Goal: Contribute content: Add original content to the website for others to see

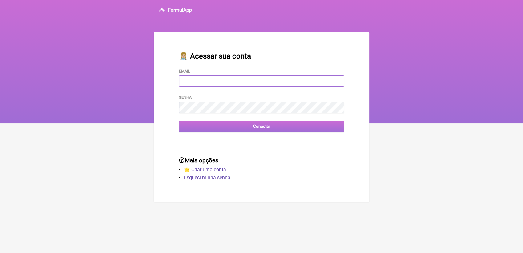
type input "[EMAIL_ADDRESS][DOMAIN_NAME]"
click at [224, 125] on input "Conectar" at bounding box center [261, 125] width 165 height 11
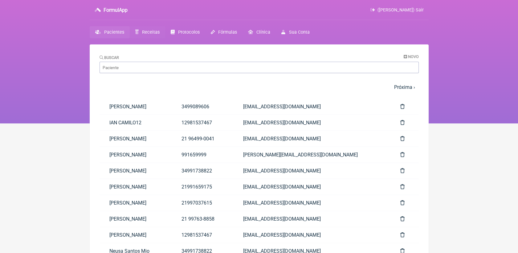
click at [143, 33] on span "Receitas" at bounding box center [151, 32] width 18 height 5
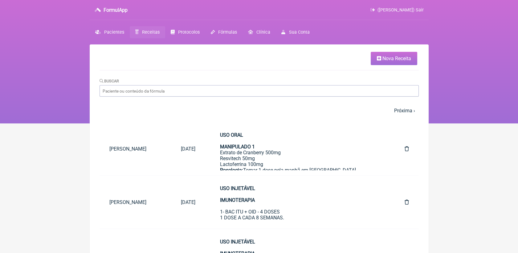
click at [180, 31] on span "Protocolos" at bounding box center [189, 32] width 22 height 5
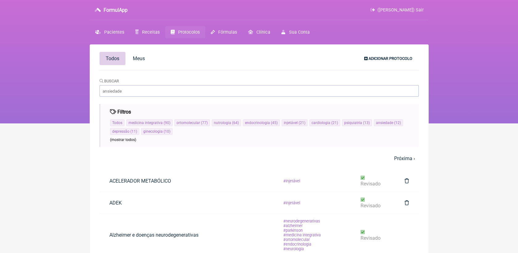
click at [386, 55] on link "Adicionar Protocolo" at bounding box center [388, 58] width 58 height 10
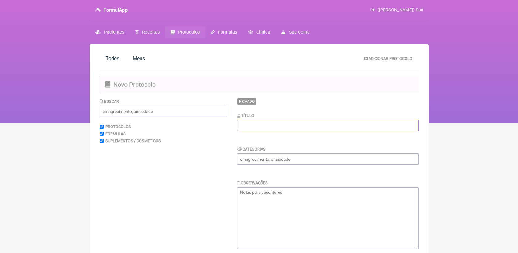
click at [267, 131] on input "text" at bounding box center [328, 125] width 182 height 11
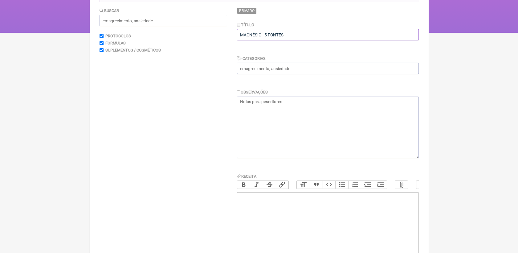
scroll to position [103, 0]
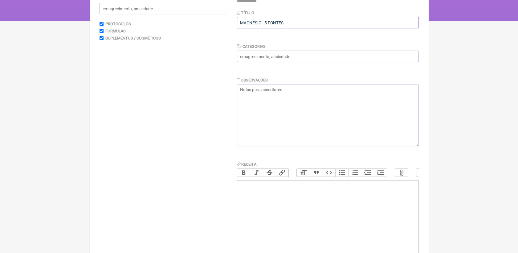
type input "MAGNÉSIO - 5 FONTES"
click at [261, 62] on input "text" at bounding box center [328, 56] width 182 height 11
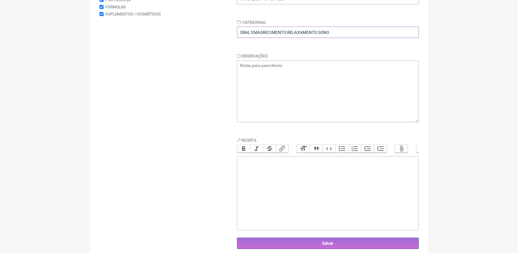
scroll to position [137, 0]
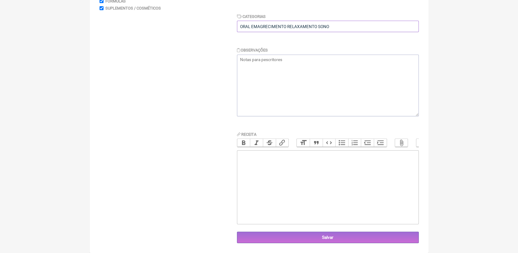
type input "ORAL EMAGRECIMENTO RELAXAMENTO SONO"
click at [265, 164] on trix-editor at bounding box center [328, 187] width 182 height 74
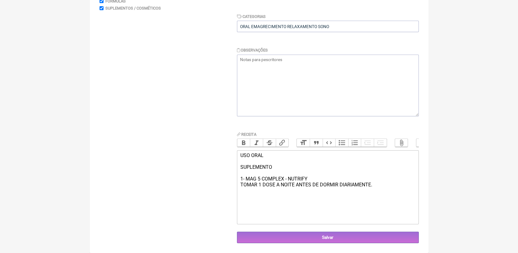
type trix-editor "<div>USO ORAL<br><br>SUPLEMENTO<br><br>1- MAG 5 COMPLEX - NUTRIFY<br>TOMAR 1 DO…"
click at [306, 240] on input "Salvar" at bounding box center [328, 236] width 182 height 11
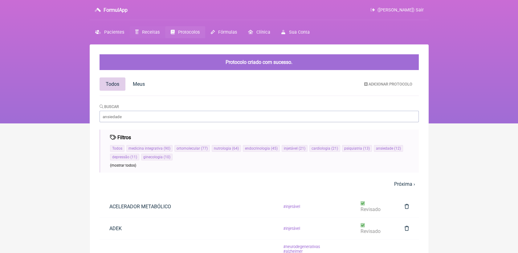
click at [151, 31] on span "Receitas" at bounding box center [151, 32] width 18 height 5
